Goal: Communication & Community: Answer question/provide support

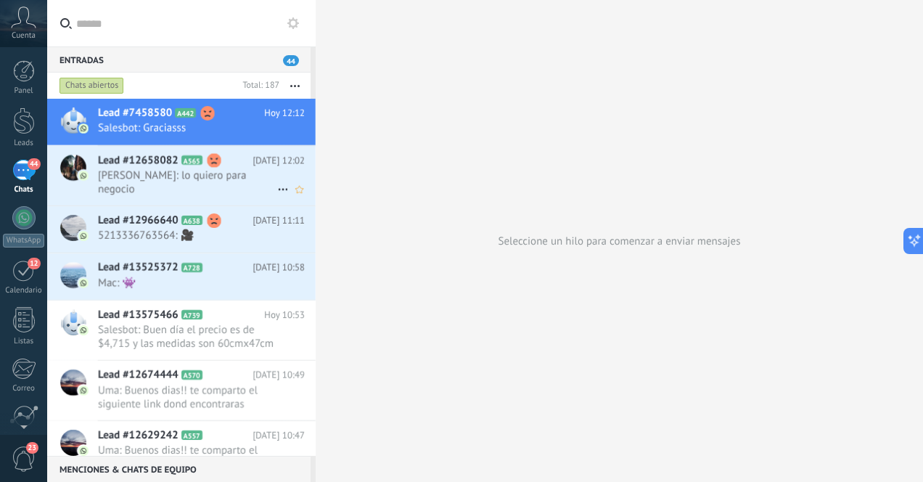
click at [244, 181] on span "[PERSON_NAME]: lo quiero para negocio" at bounding box center [187, 182] width 179 height 28
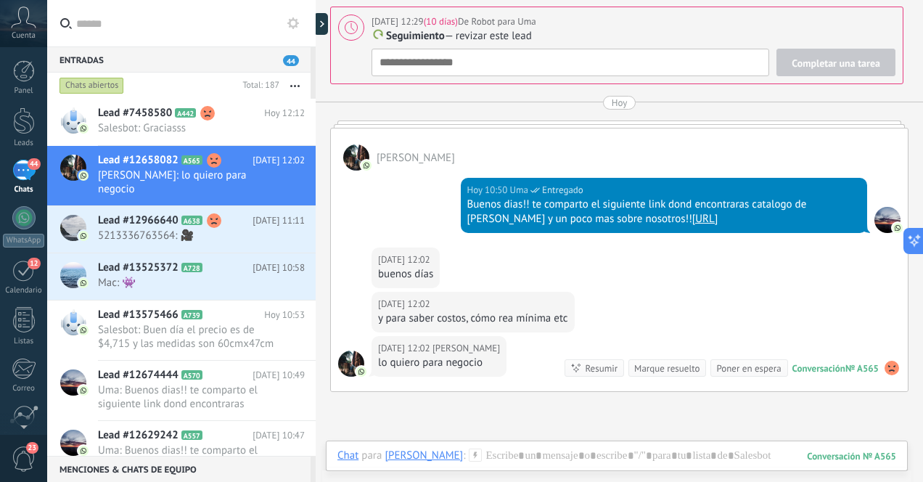
scroll to position [1505, 0]
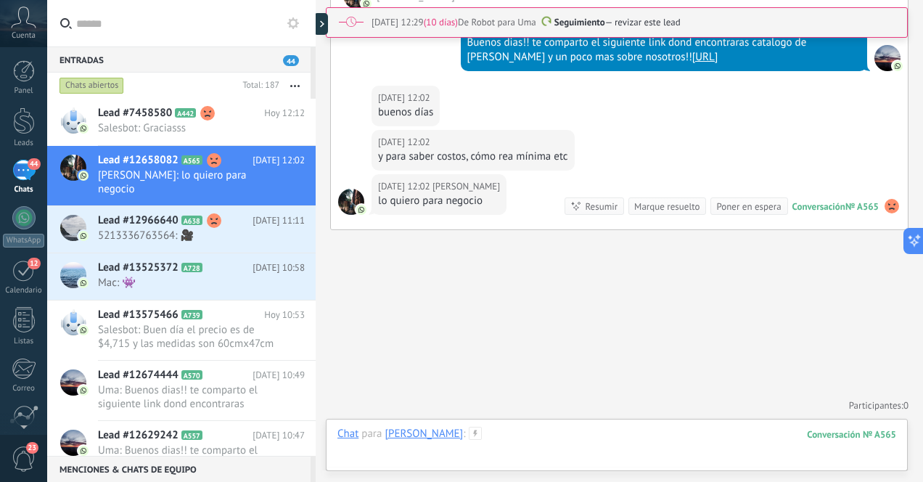
click at [640, 442] on div at bounding box center [616, 448] width 559 height 44
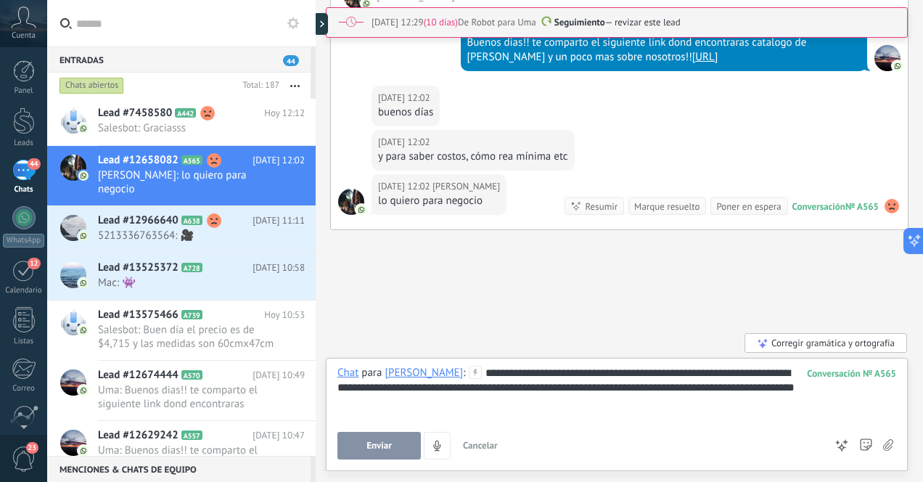
click at [374, 445] on span "Enviar" at bounding box center [378, 445] width 25 height 10
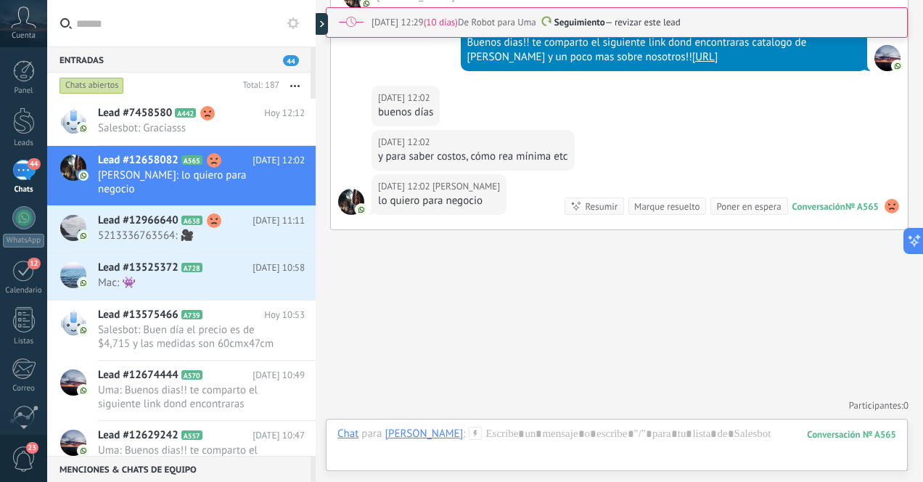
type textarea "**********"
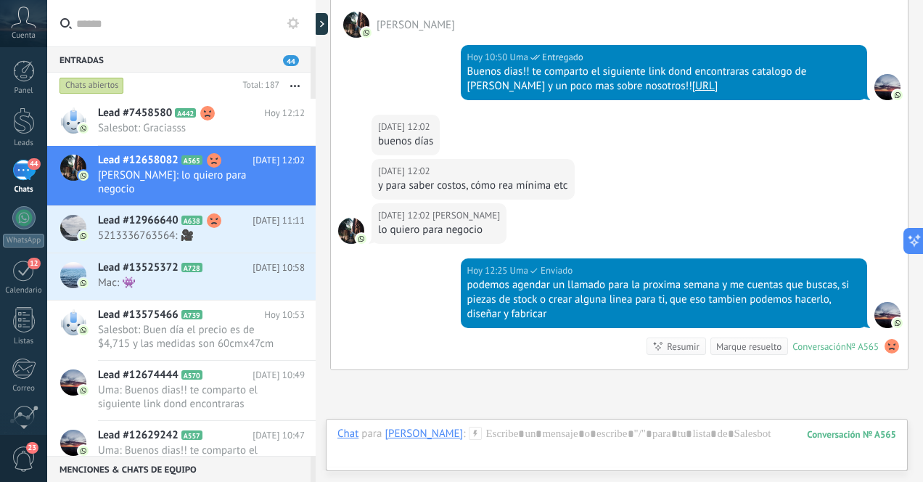
scroll to position [15, 0]
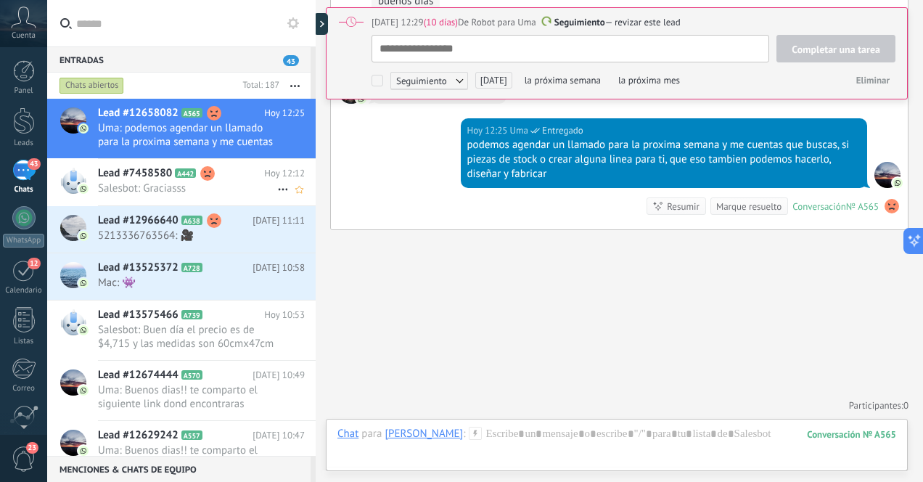
click at [170, 189] on span "Salesbot: Graciasss" at bounding box center [187, 188] width 179 height 14
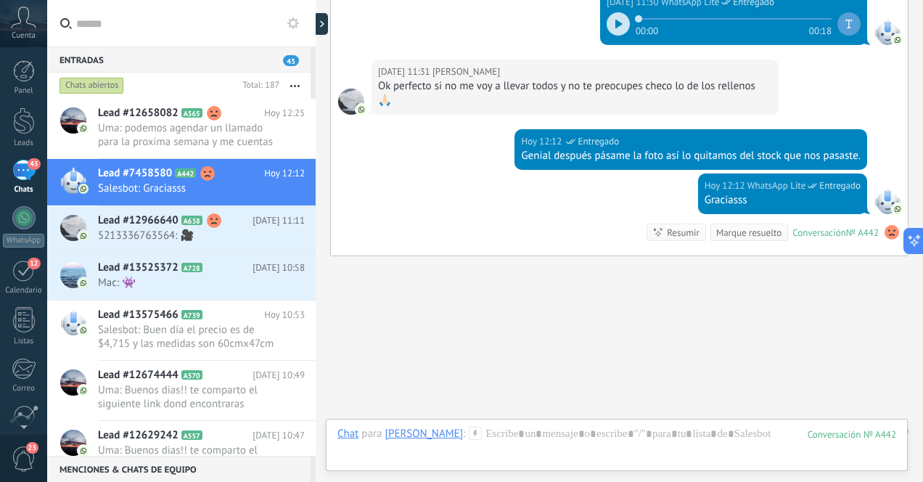
scroll to position [3264, 0]
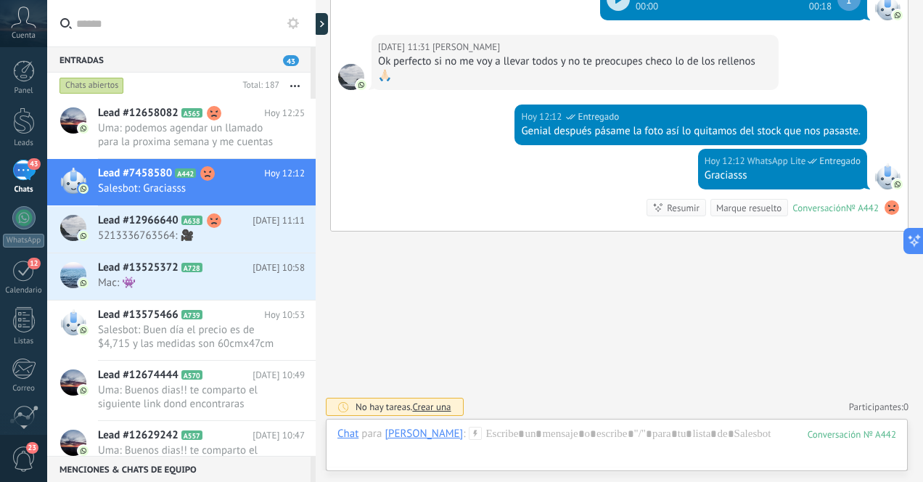
click at [20, 174] on div "43" at bounding box center [23, 170] width 23 height 21
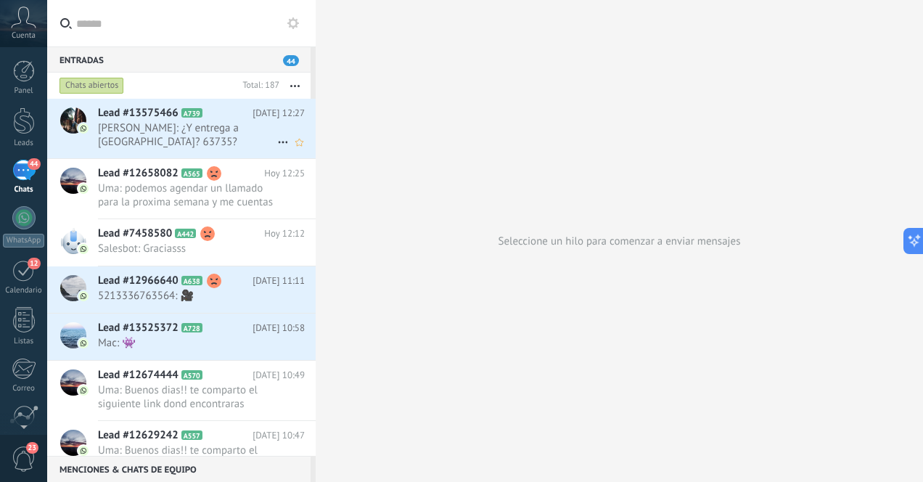
click at [234, 137] on span "[PERSON_NAME]: ¿Y entrega a [GEOGRAPHIC_DATA]? 63735?" at bounding box center [187, 135] width 179 height 28
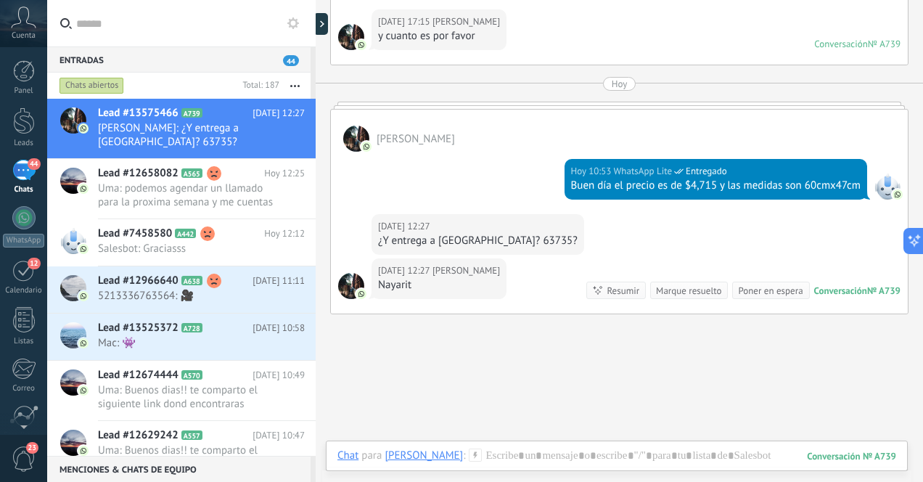
scroll to position [619, 0]
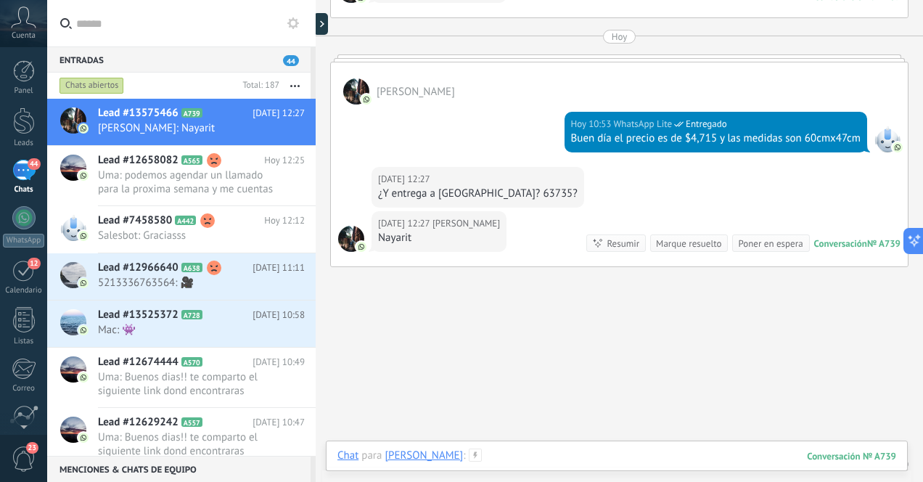
click at [614, 459] on div at bounding box center [616, 470] width 559 height 44
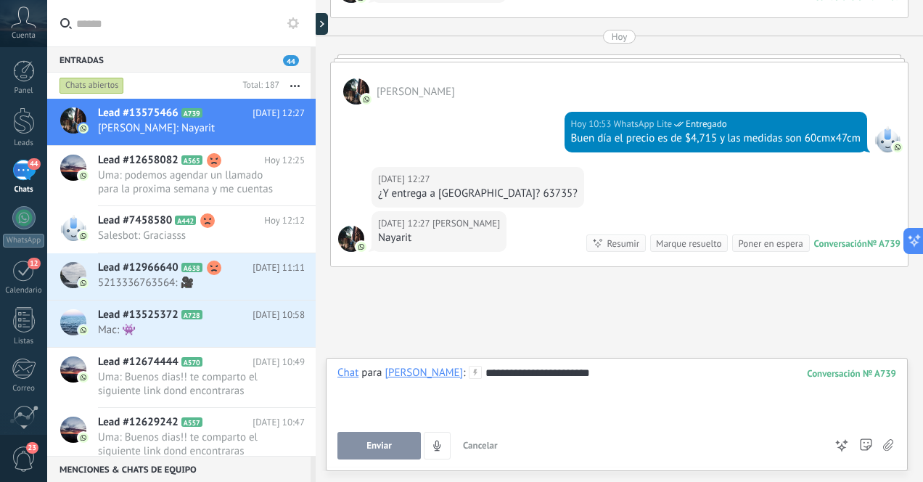
click at [387, 445] on span "Enviar" at bounding box center [378, 445] width 25 height 10
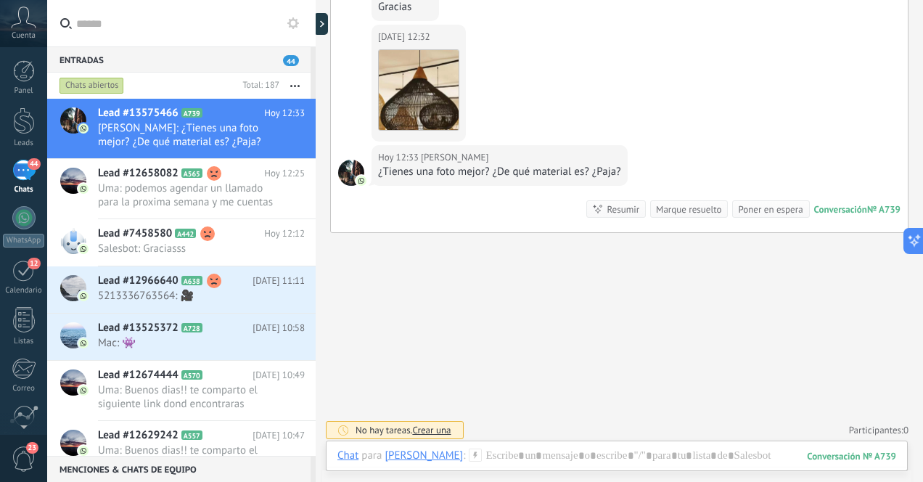
scroll to position [964, 0]
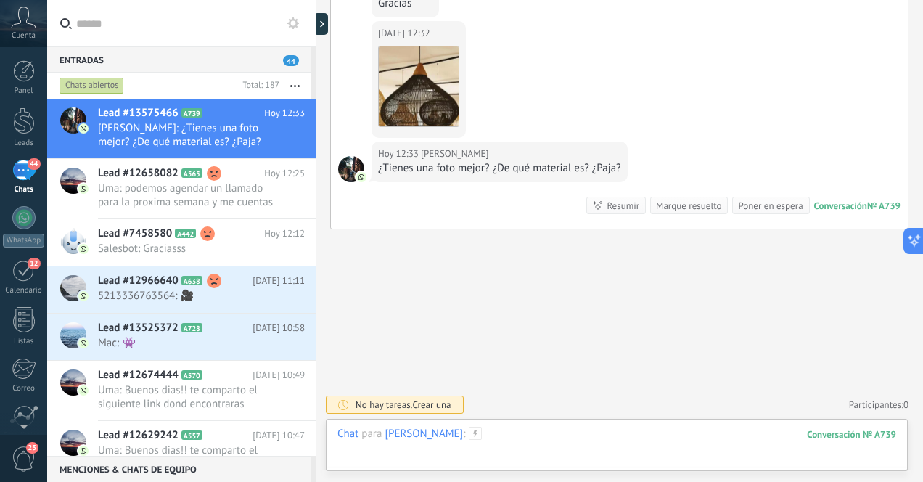
click at [603, 438] on div at bounding box center [616, 448] width 559 height 44
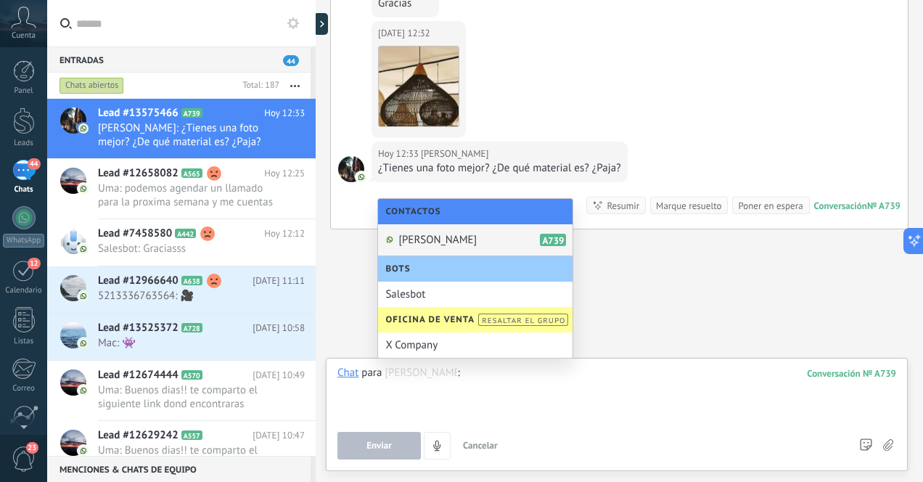
click at [477, 242] on span "[PERSON_NAME]" at bounding box center [437, 240] width 78 height 14
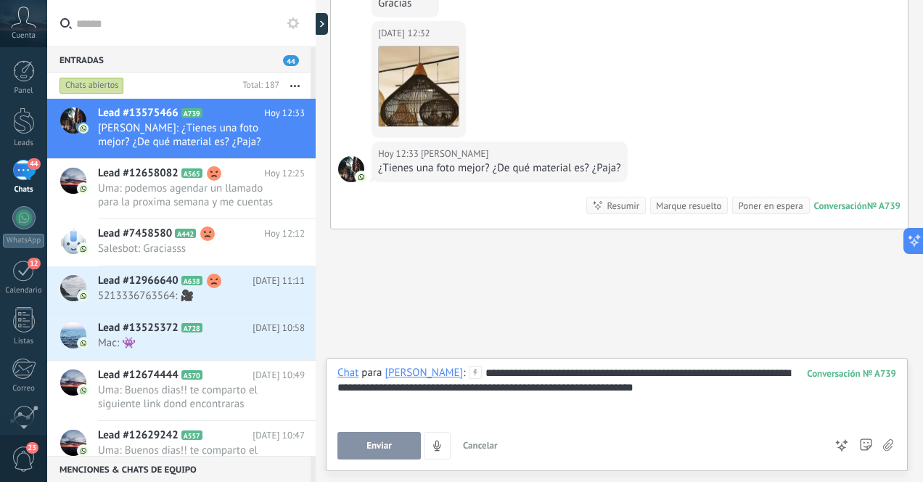
click at [776, 374] on div "**********" at bounding box center [616, 393] width 559 height 55
click at [690, 392] on div "**********" at bounding box center [616, 393] width 559 height 55
click at [379, 442] on span "Enviar" at bounding box center [378, 445] width 25 height 10
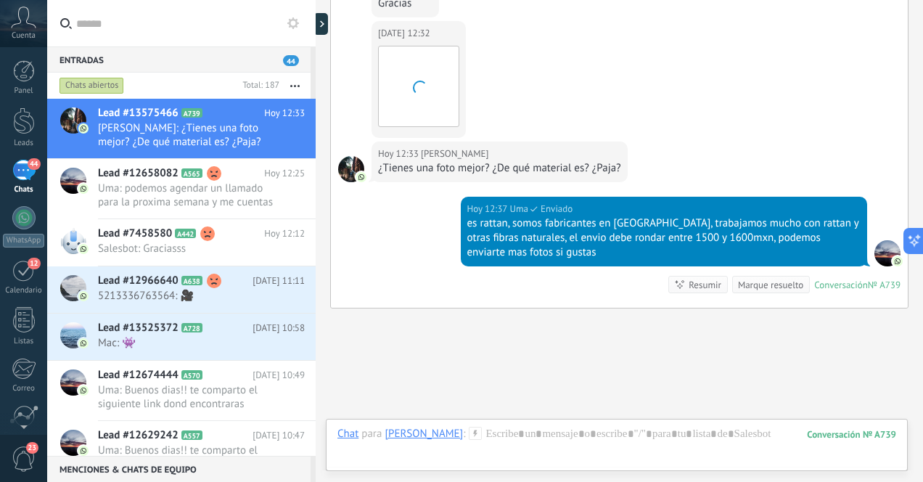
scroll to position [1043, 0]
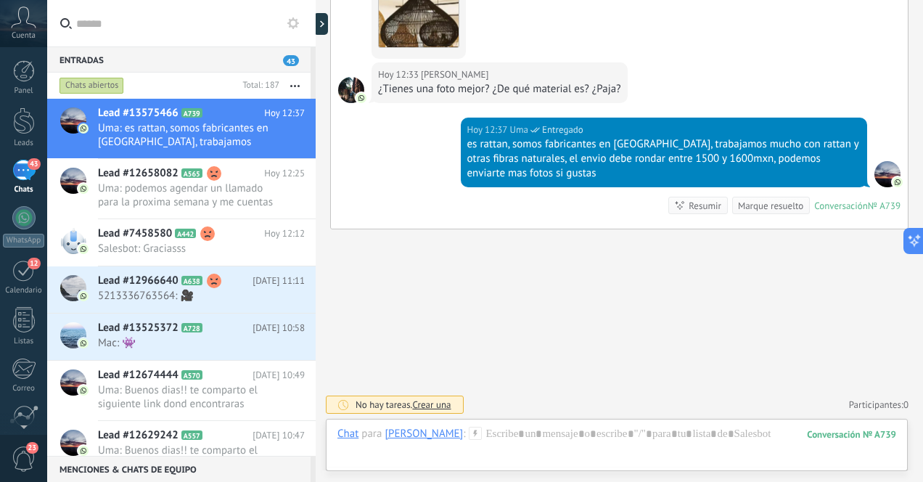
click at [22, 178] on div "43" at bounding box center [23, 170] width 23 height 21
